Goal: Information Seeking & Learning: Understand process/instructions

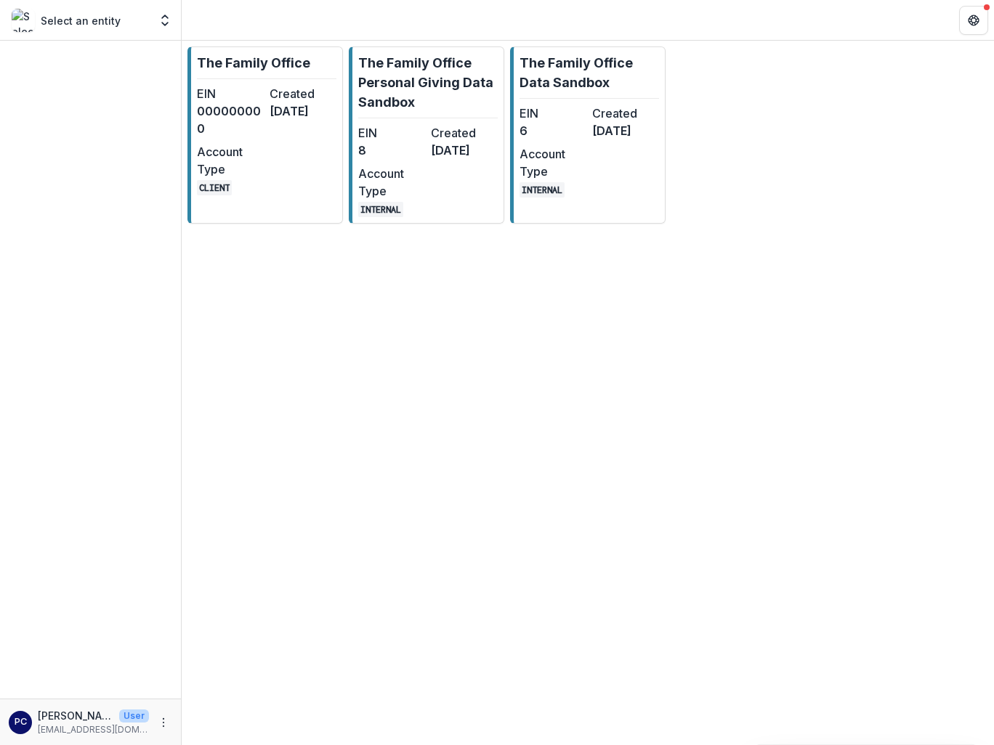
click at [85, 33] on div "Select an entity Aggregate Analysis Foundations The Family Office The Family Of…" at bounding box center [90, 20] width 169 height 29
click at [94, 23] on p "Select an entity" at bounding box center [81, 20] width 80 height 15
click at [165, 16] on icon "Open entity switcher" at bounding box center [165, 20] width 15 height 15
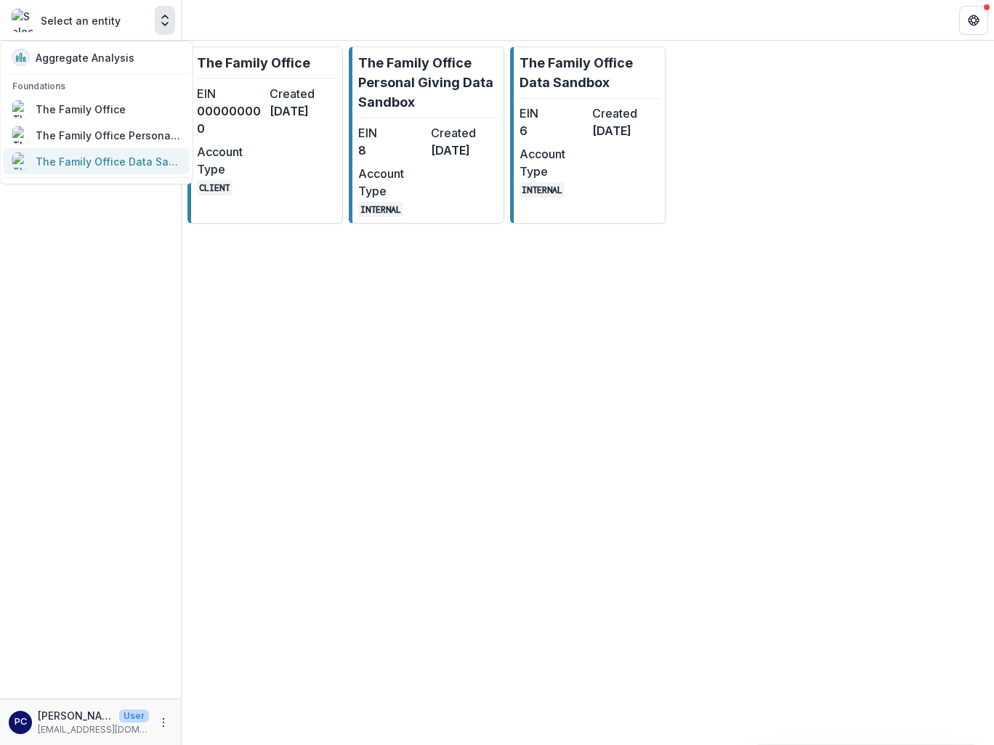
click at [82, 159] on div "The Family Office Data Sandbox" at bounding box center [108, 161] width 145 height 15
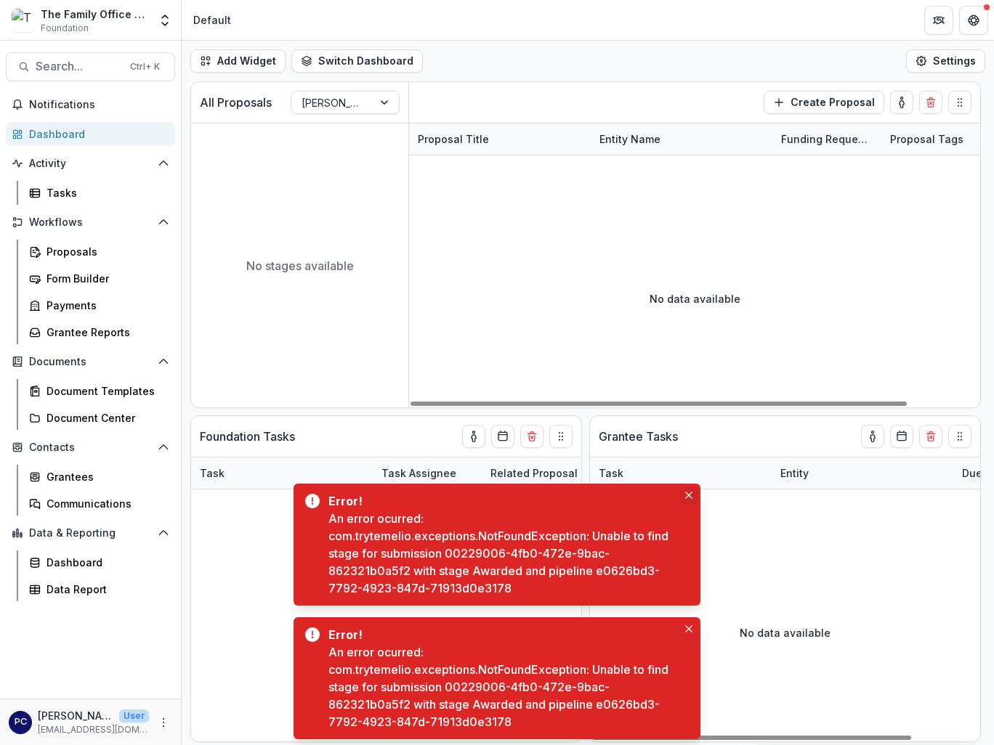
click at [693, 497] on button "Close" at bounding box center [688, 495] width 17 height 17
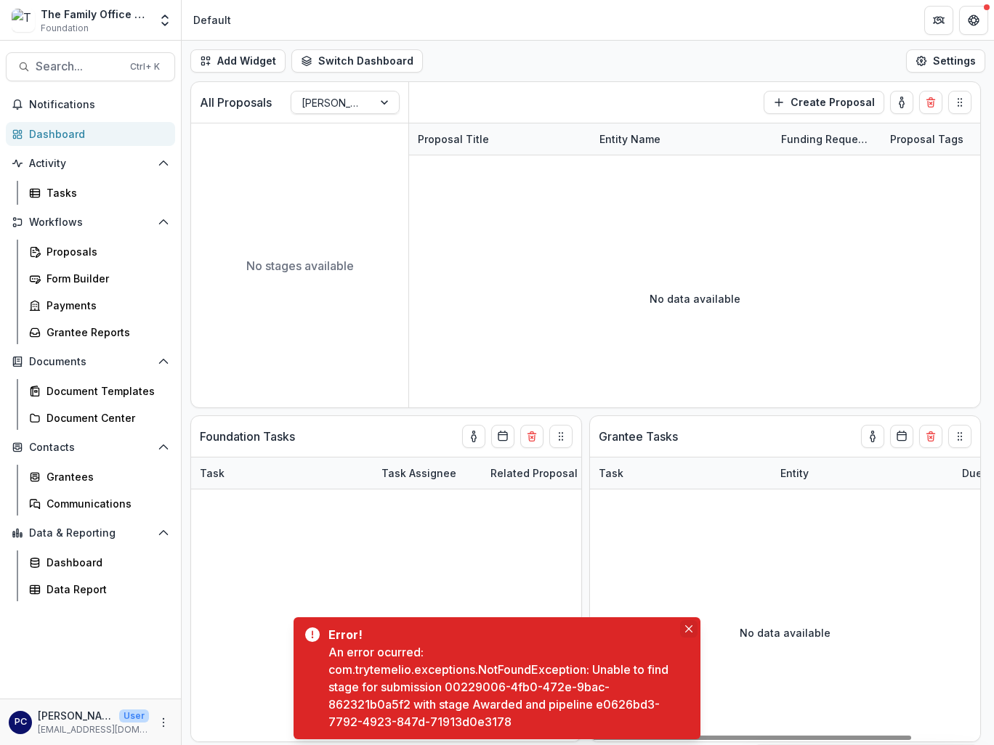
click at [689, 629] on icon "Close" at bounding box center [688, 628] width 7 height 7
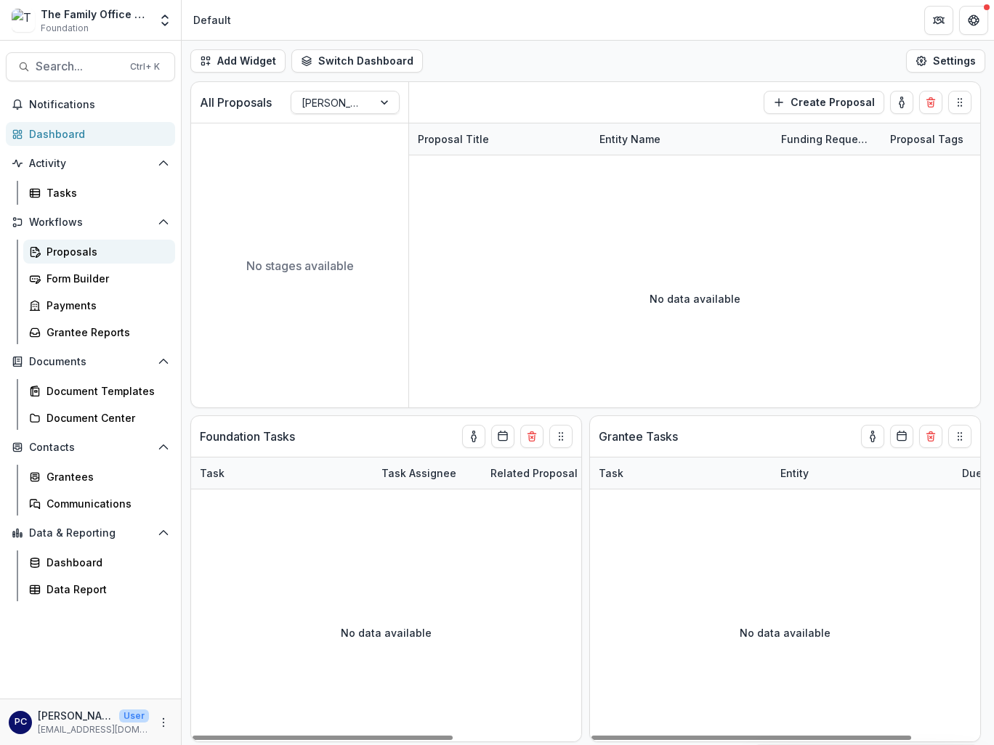
click at [70, 251] on div "Proposals" at bounding box center [104, 251] width 117 height 15
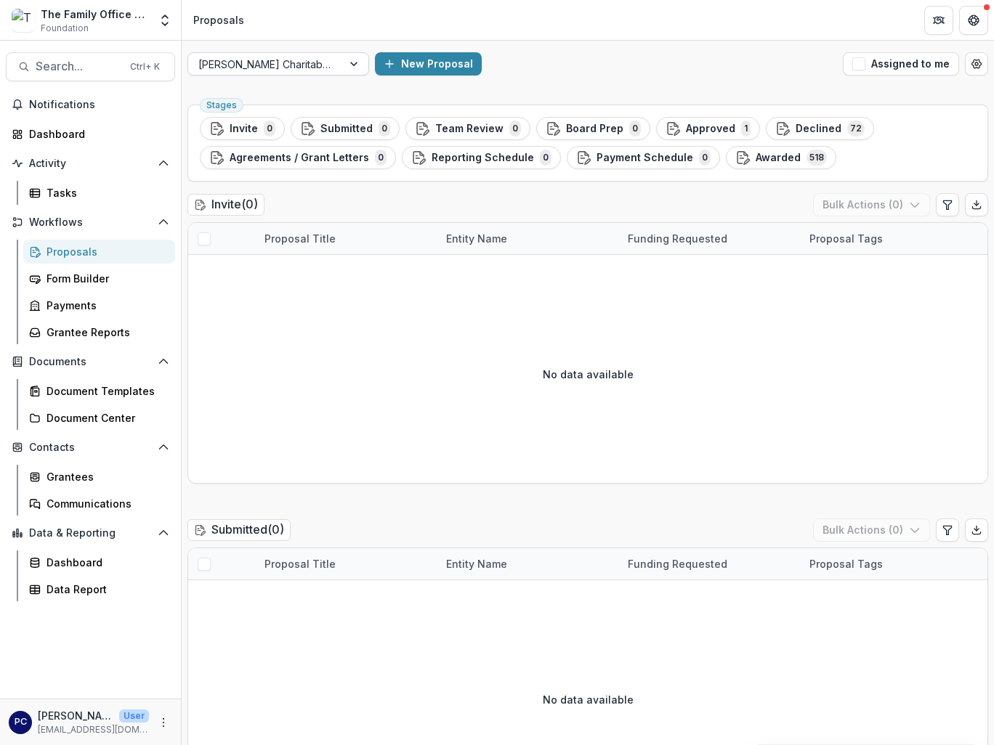
click at [363, 63] on div at bounding box center [355, 64] width 26 height 22
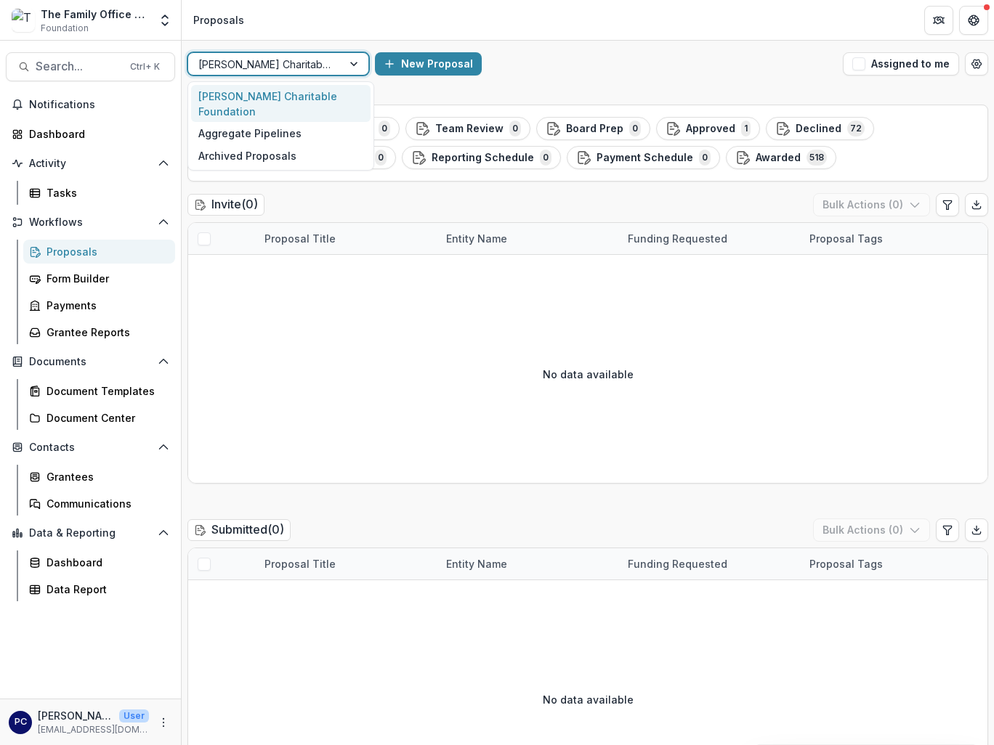
click at [356, 61] on div at bounding box center [355, 64] width 26 height 22
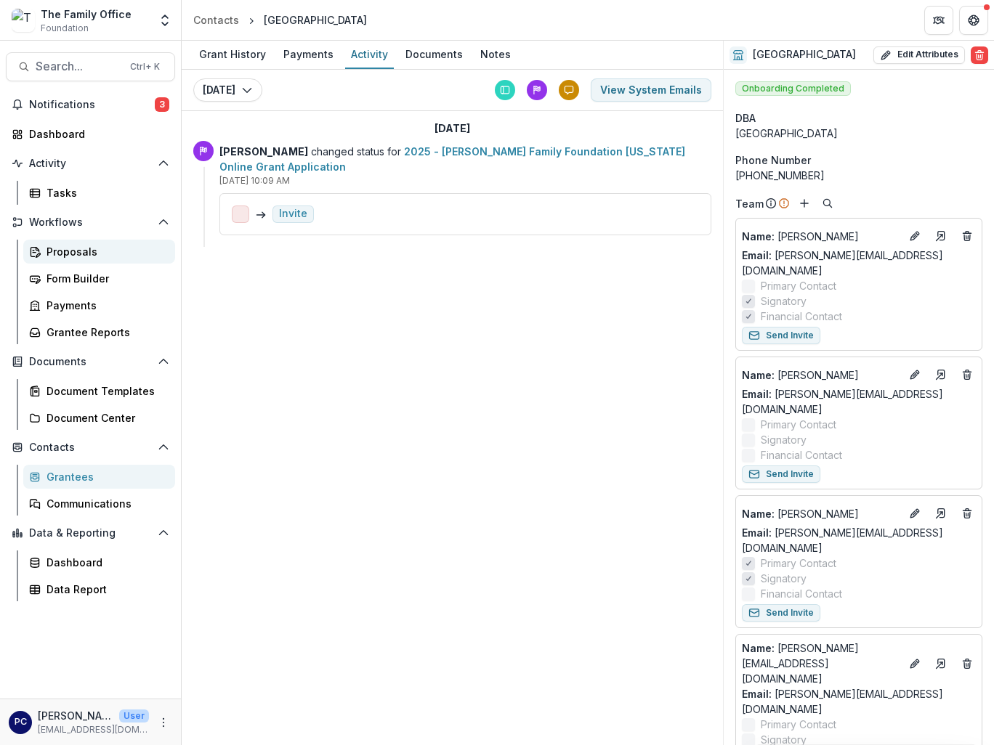
click at [69, 257] on div "Proposals" at bounding box center [104, 251] width 117 height 15
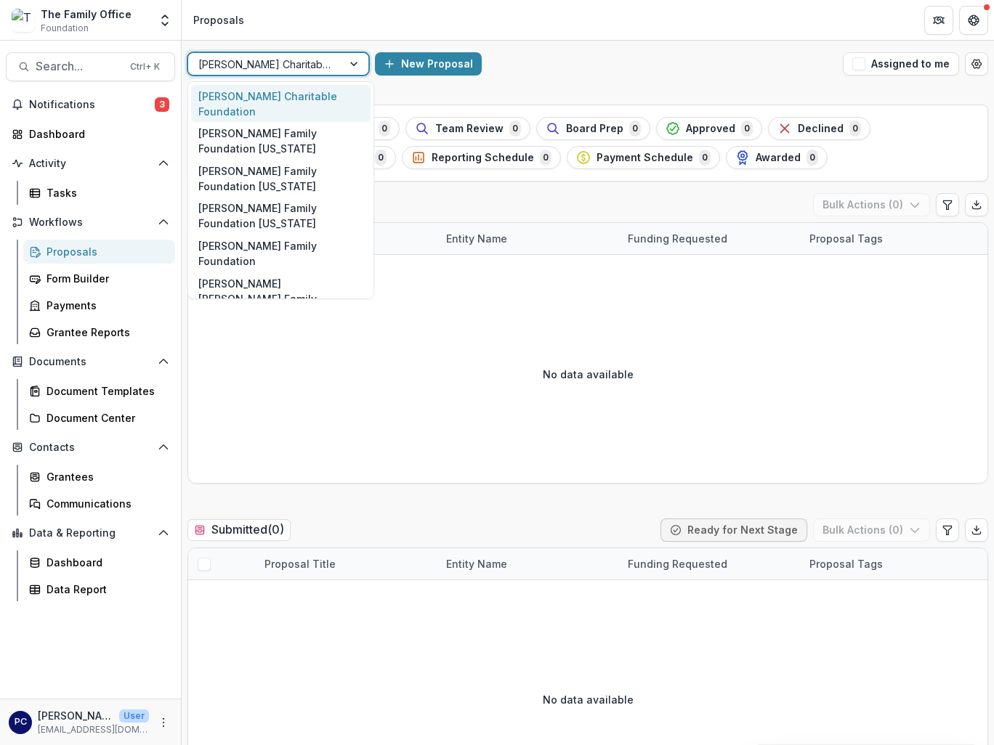
click at [358, 62] on div at bounding box center [355, 64] width 26 height 22
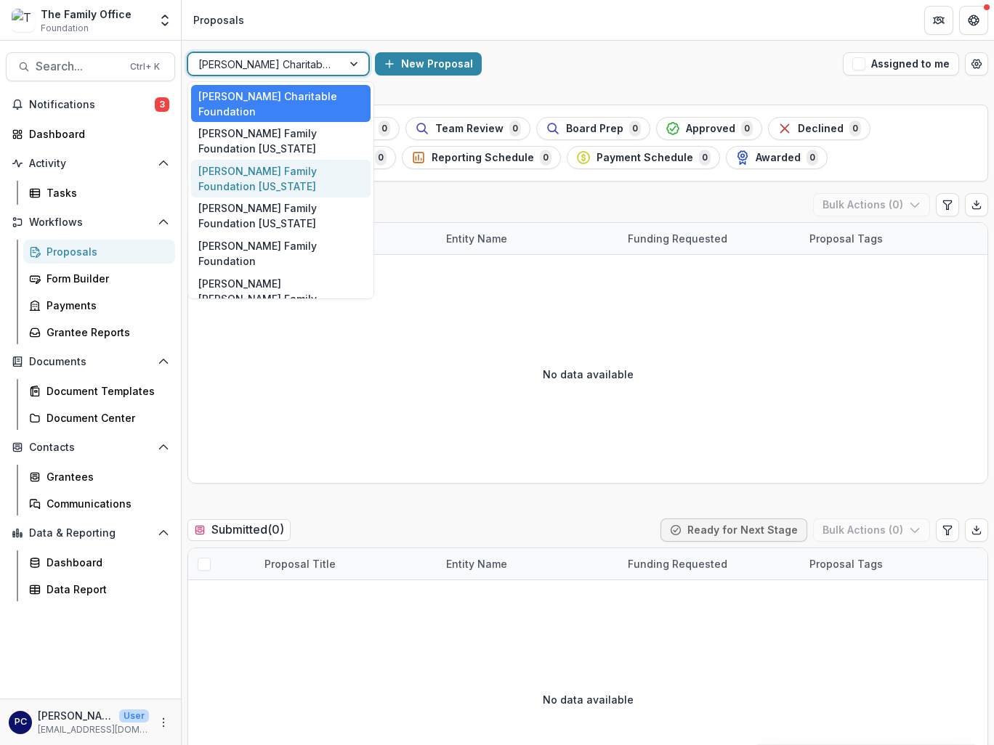
click at [276, 160] on div "Dugas Family Foundation Texas" at bounding box center [280, 179] width 179 height 38
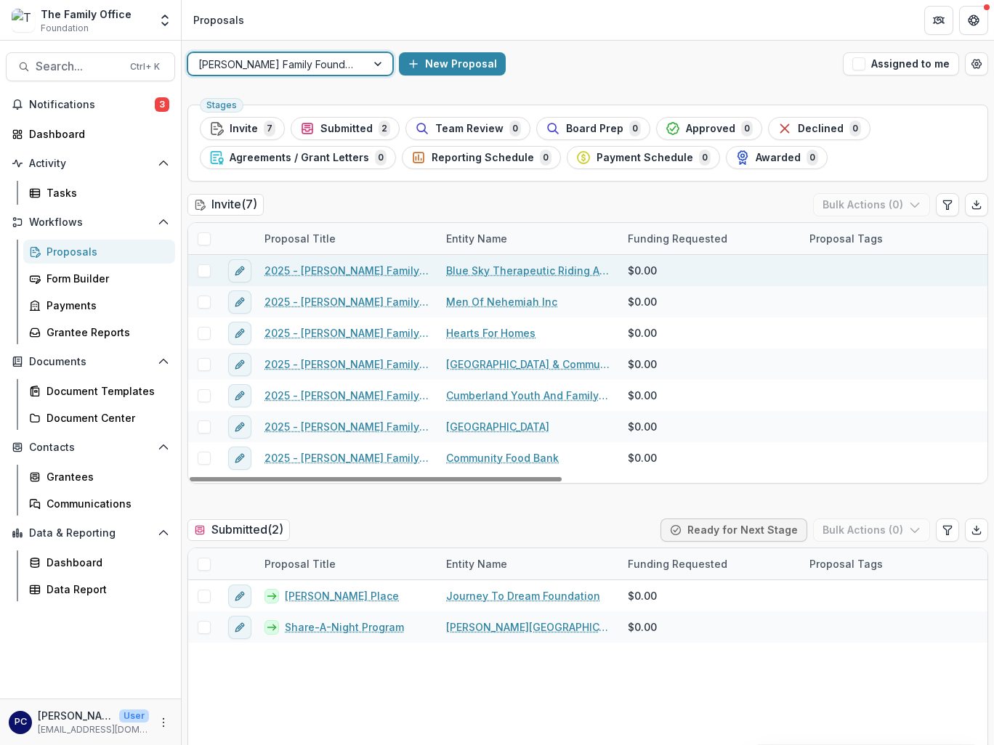
click at [373, 267] on link "2025 - Dugas Family Foundation Texas Online Grant Application" at bounding box center [346, 270] width 164 height 15
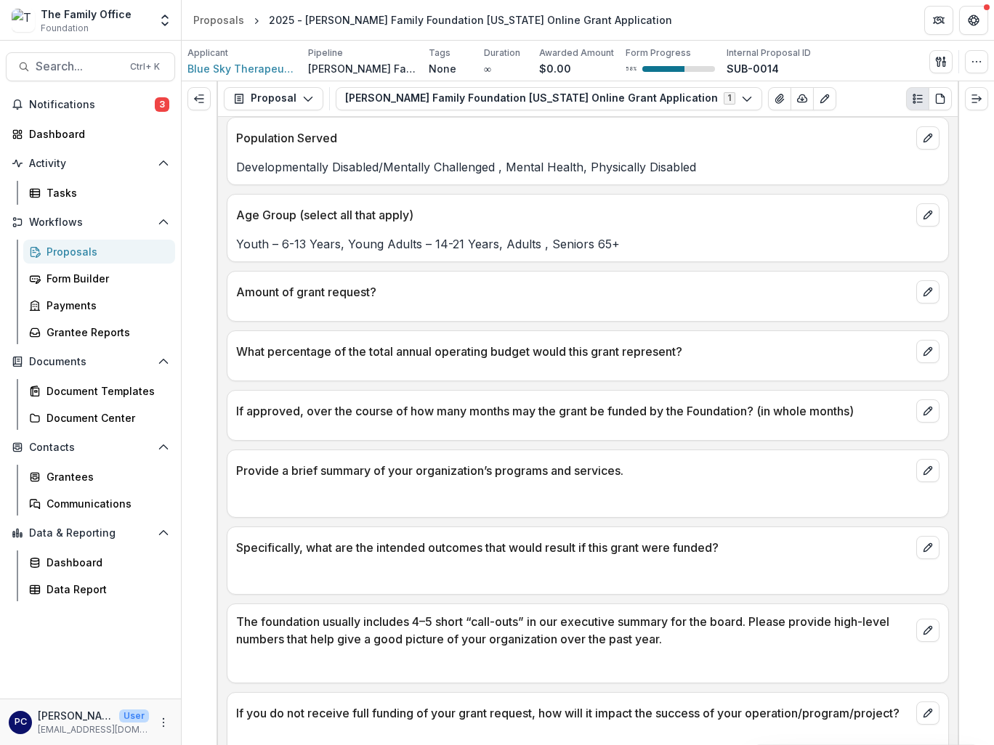
scroll to position [5159, 0]
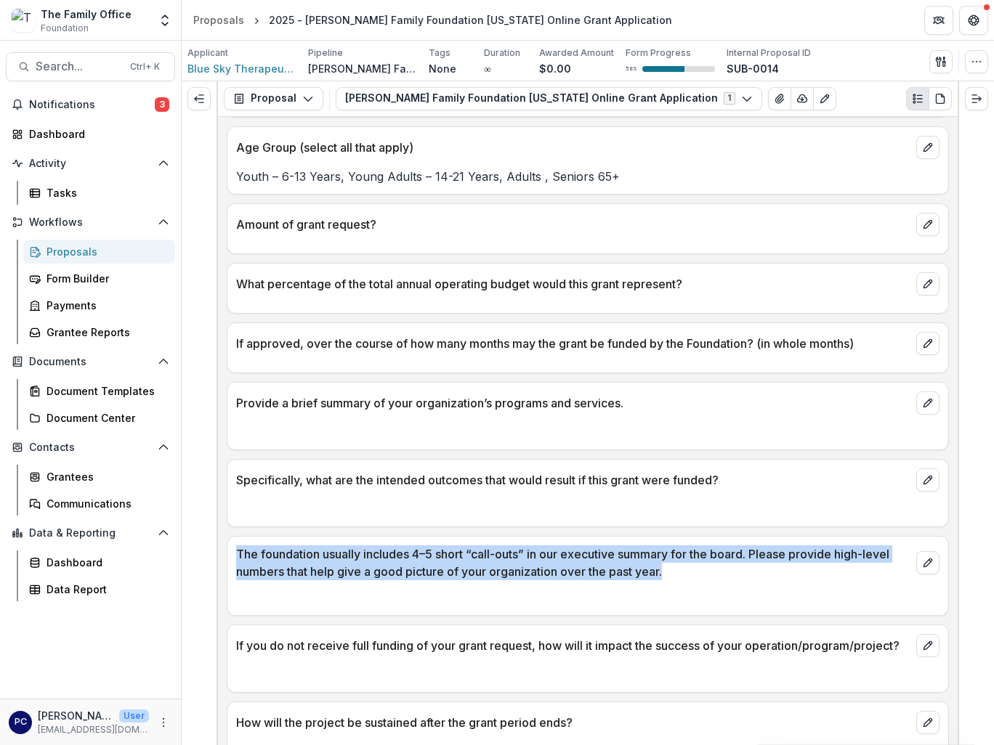
drag, startPoint x: 675, startPoint y: 557, endPoint x: 226, endPoint y: 537, distance: 449.3
click at [226, 537] on div "**********" at bounding box center [587, 431] width 739 height 628
copy p "The foundation usually includes 4–5 short “call-outs” in our executive summary …"
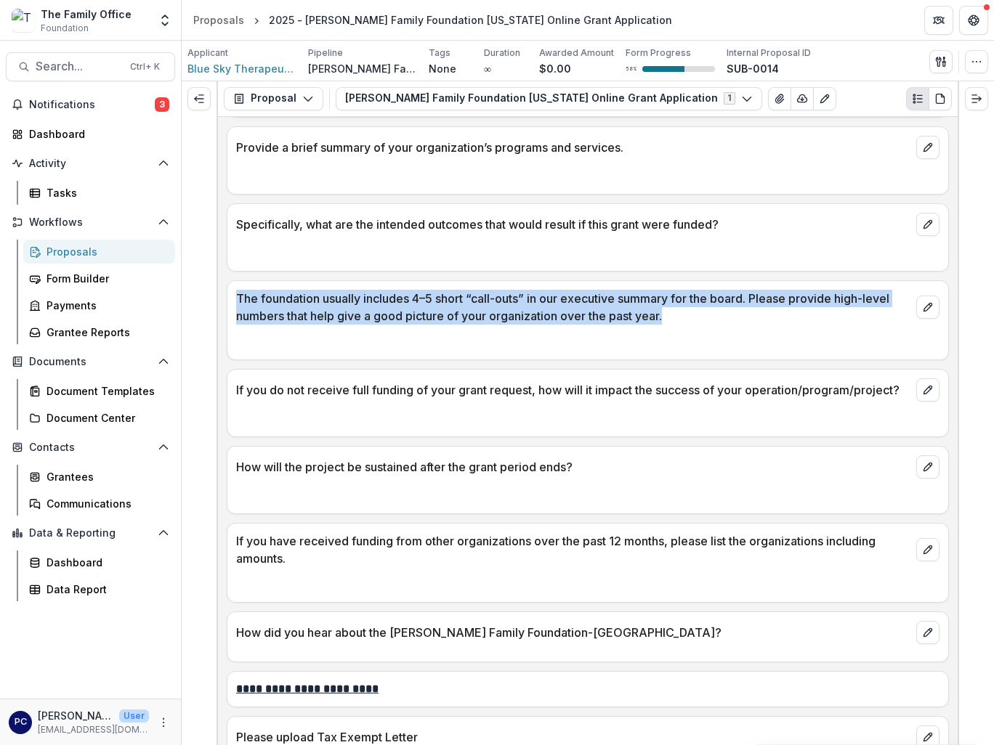
scroll to position [5449, 0]
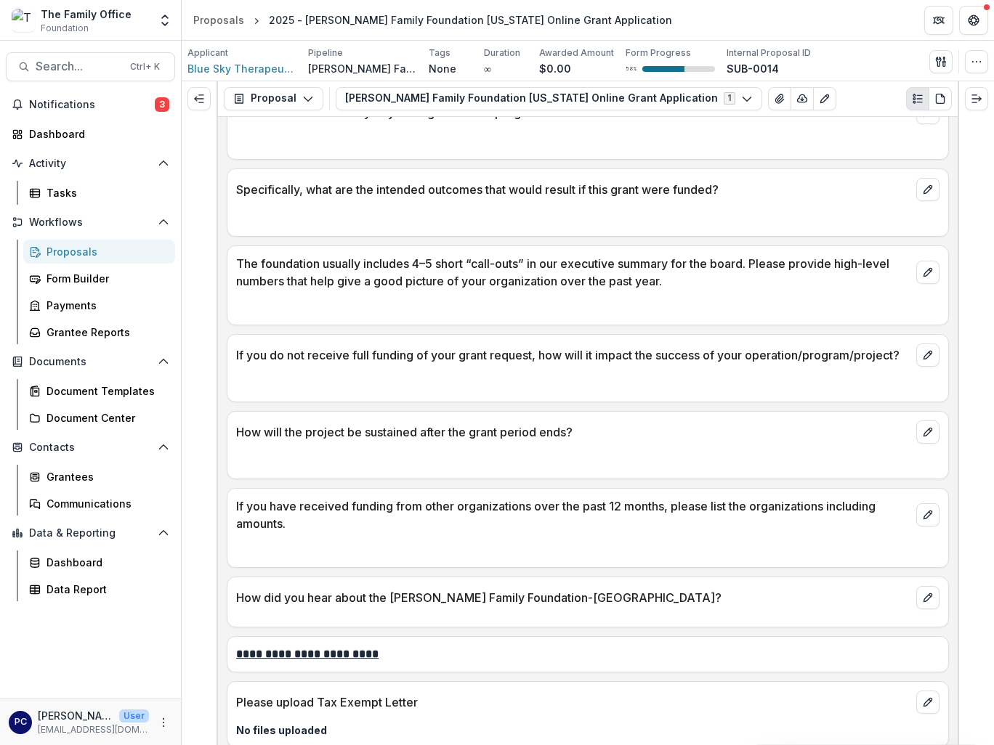
click at [297, 513] on p "If you have received funding from other organizations over the past 12 months, …" at bounding box center [573, 514] width 674 height 35
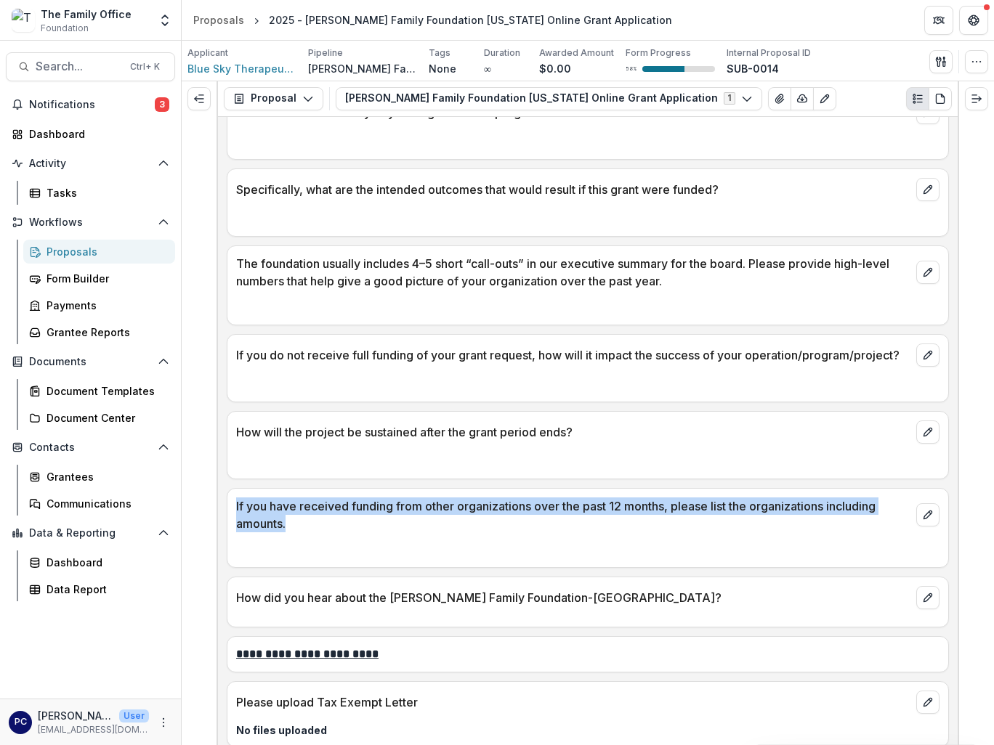
drag, startPoint x: 299, startPoint y: 525, endPoint x: 233, endPoint y: 512, distance: 67.4
click at [233, 512] on div "If you have received funding from other organizations over the past 12 months, …" at bounding box center [587, 511] width 720 height 44
drag, startPoint x: 233, startPoint y: 512, endPoint x: 245, endPoint y: 510, distance: 12.5
copy p "If you have received funding from other organizations over the past 12 months, …"
